Goal: Contribute content: Contribute content

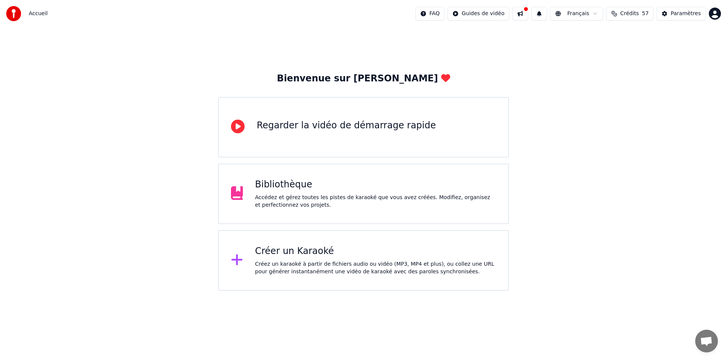
click at [316, 210] on div "Bibliothèque Accédez et gérez toutes les pistes de karaoké que vous avez créées…" at bounding box center [363, 193] width 291 height 61
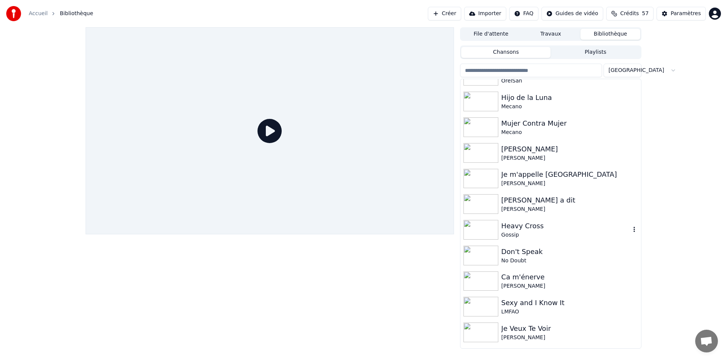
scroll to position [134, 0]
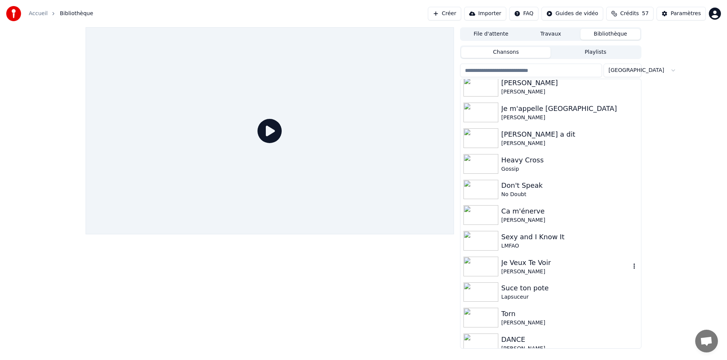
click at [481, 263] on img at bounding box center [480, 267] width 35 height 20
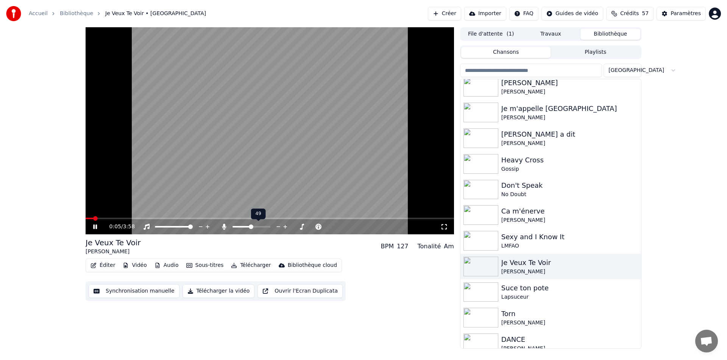
click at [251, 227] on span at bounding box center [251, 226] width 5 height 5
click at [96, 227] on icon at bounding box center [95, 226] width 4 height 5
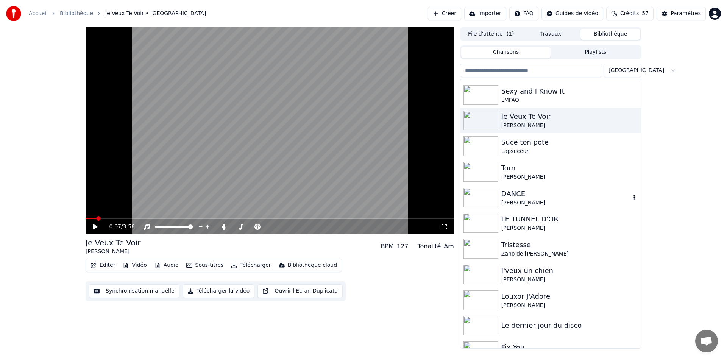
click at [491, 197] on img at bounding box center [480, 198] width 35 height 20
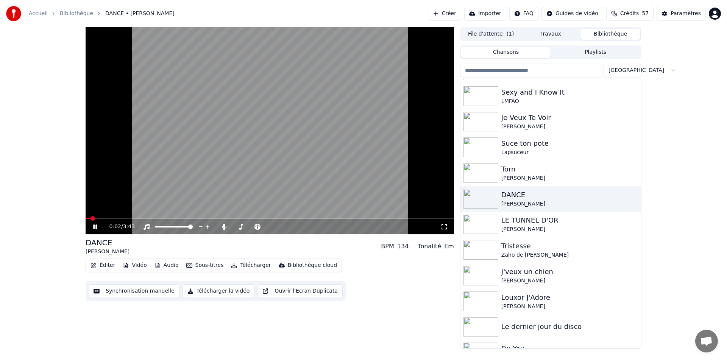
click at [97, 226] on icon at bounding box center [101, 227] width 18 height 6
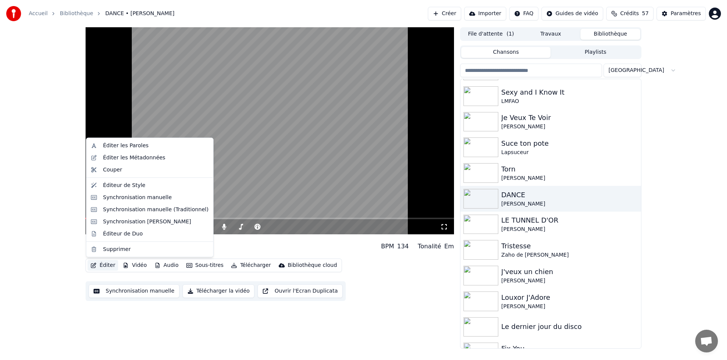
click at [101, 265] on button "Éditer" at bounding box center [102, 265] width 31 height 11
click at [122, 148] on div "Éditer les Paroles" at bounding box center [125, 146] width 45 height 8
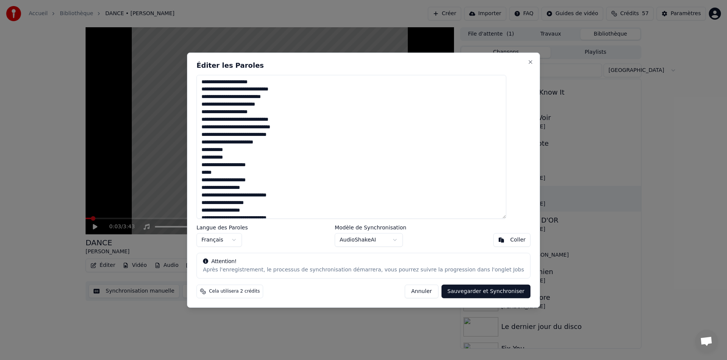
click at [229, 179] on textarea at bounding box center [351, 147] width 310 height 144
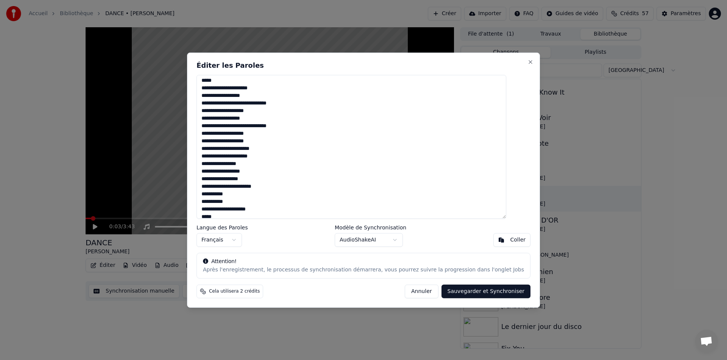
scroll to position [96, 0]
click at [236, 182] on textarea at bounding box center [351, 147] width 310 height 144
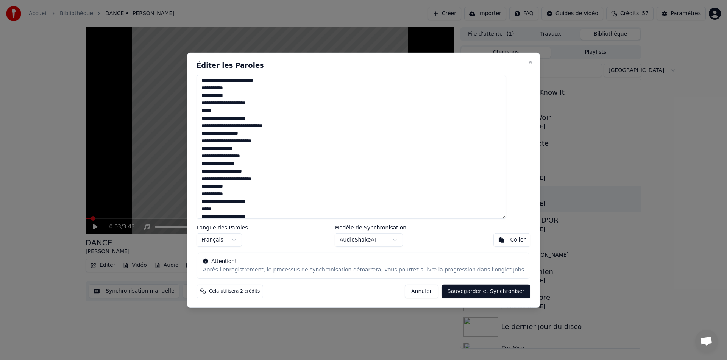
scroll to position [199, 0]
click at [231, 103] on textarea at bounding box center [351, 147] width 310 height 144
click at [228, 117] on textarea at bounding box center [351, 147] width 310 height 144
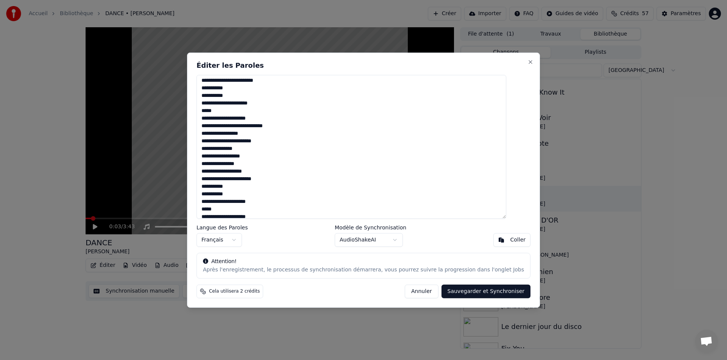
click at [228, 117] on textarea at bounding box center [351, 147] width 310 height 144
click at [235, 181] on textarea at bounding box center [351, 147] width 310 height 144
click at [232, 200] on textarea at bounding box center [351, 147] width 310 height 144
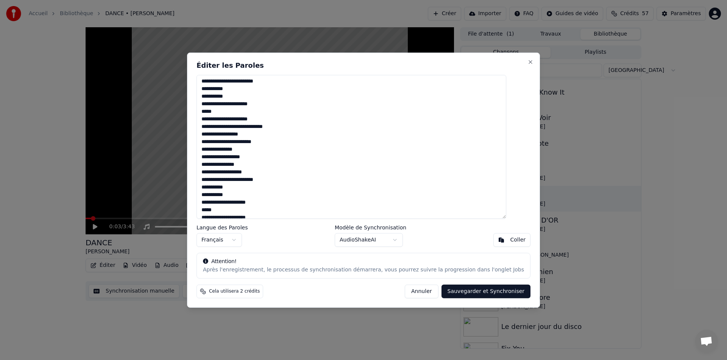
click at [232, 200] on textarea at bounding box center [351, 147] width 310 height 144
click at [229, 201] on textarea at bounding box center [351, 147] width 310 height 144
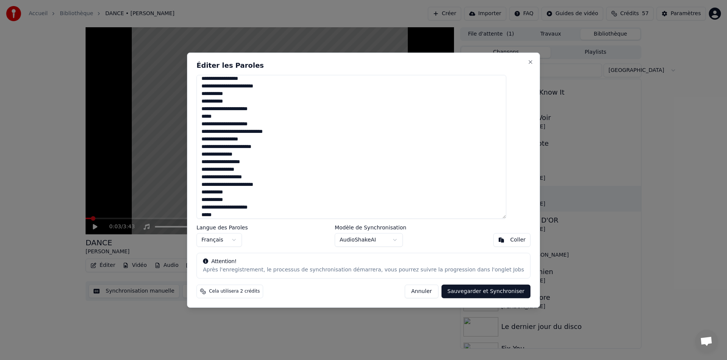
scroll to position [211, 0]
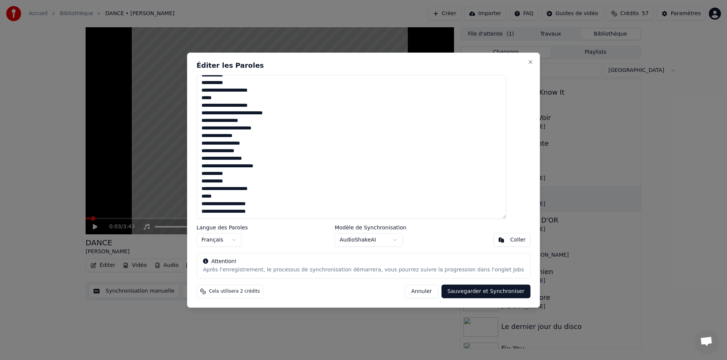
click at [231, 202] on textarea at bounding box center [351, 147] width 310 height 144
click at [230, 210] on textarea at bounding box center [351, 147] width 310 height 144
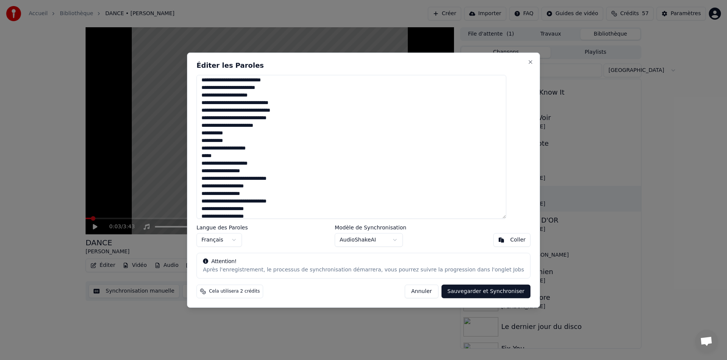
scroll to position [0, 0]
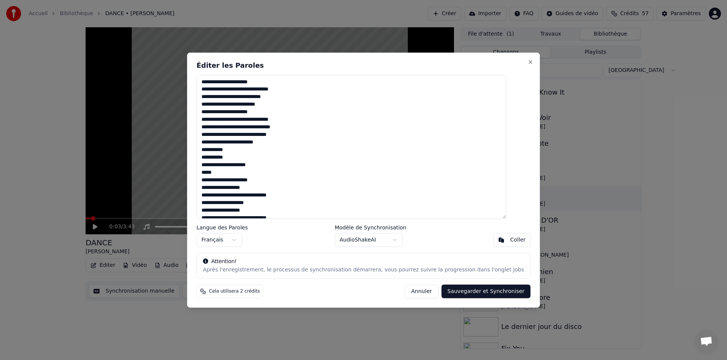
click at [229, 166] on textarea at bounding box center [351, 147] width 310 height 144
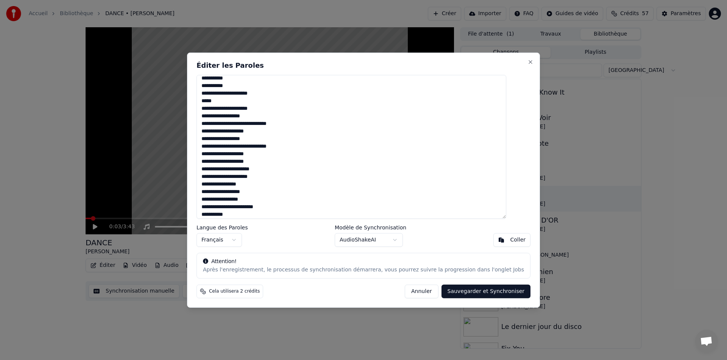
scroll to position [74, 0]
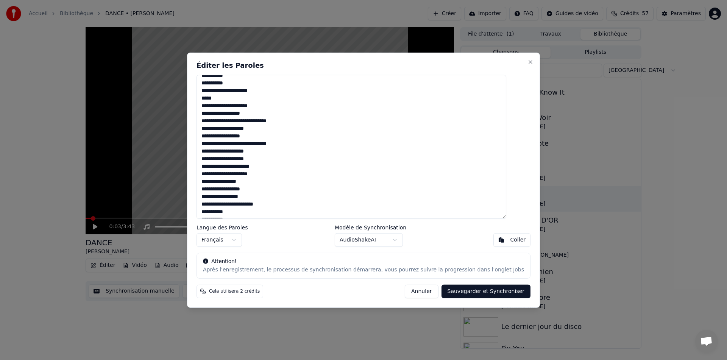
type textarea "**********"
click at [478, 294] on button "Sauvegarder et Synchroniser" at bounding box center [485, 292] width 89 height 14
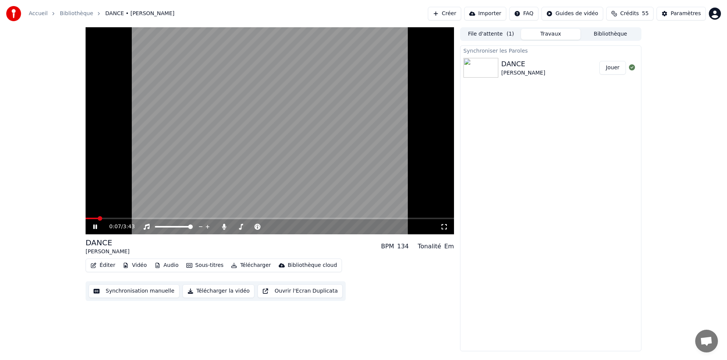
click at [94, 225] on icon at bounding box center [95, 226] width 4 height 5
